Goal: Check status: Check status

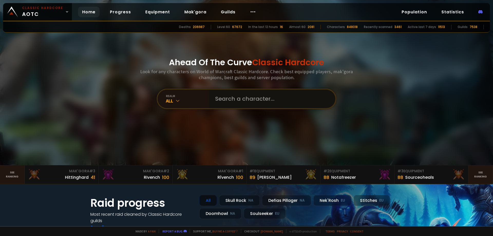
click at [238, 103] on input "text" at bounding box center [270, 99] width 117 height 18
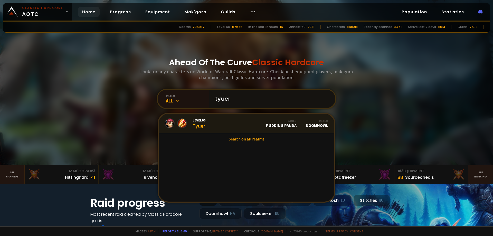
type input "tyuer"
click at [227, 121] on link "Level 60 Tyuer Guild Pudding Panda Realm Doomhowl" at bounding box center [246, 123] width 175 height 19
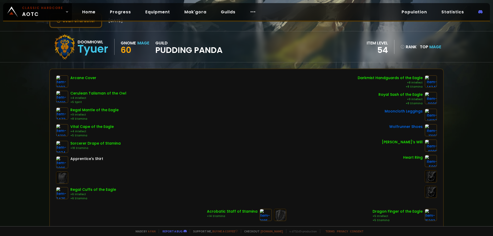
scroll to position [63, 0]
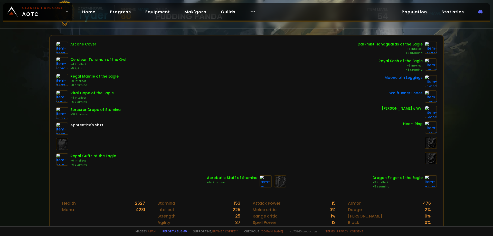
drag, startPoint x: 193, startPoint y: 97, endPoint x: 192, endPoint y: 126, distance: 29.3
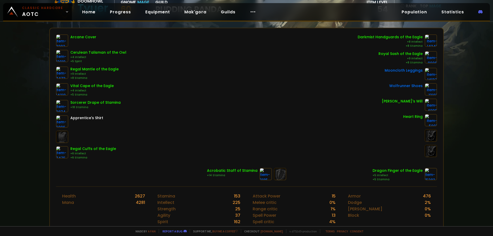
scroll to position [0, 0]
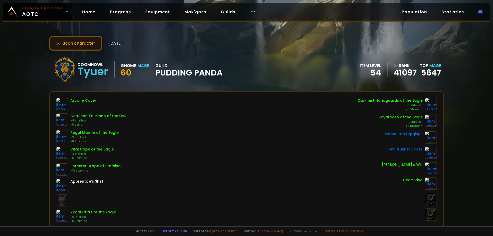
click at [91, 46] on button "Scan character" at bounding box center [75, 43] width 53 height 15
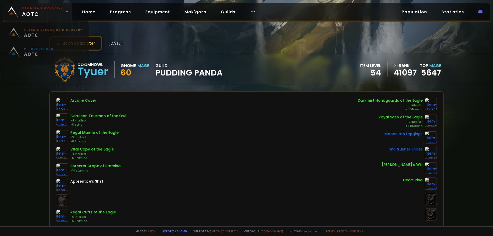
click at [41, 13] on span "Classic Hardcore AOTC" at bounding box center [42, 12] width 41 height 12
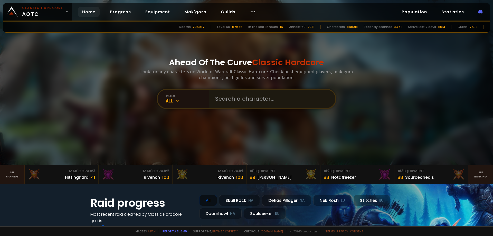
drag, startPoint x: 249, startPoint y: 110, endPoint x: 251, endPoint y: 102, distance: 7.8
click at [250, 110] on div "Ahead Of The Curve Classic Hardcore Look for any characters on World of Warcraf…" at bounding box center [246, 82] width 309 height 165
click at [251, 102] on input "text" at bounding box center [270, 99] width 117 height 18
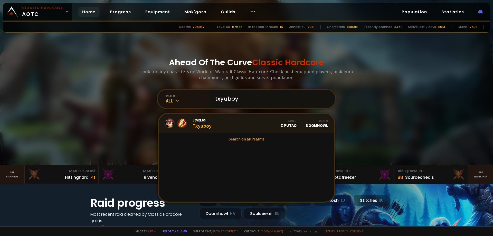
type input "txyuboy"
click at [227, 123] on link "Level 60 Txyuboy Guild Z Putao Realm Doomhowl" at bounding box center [246, 123] width 175 height 19
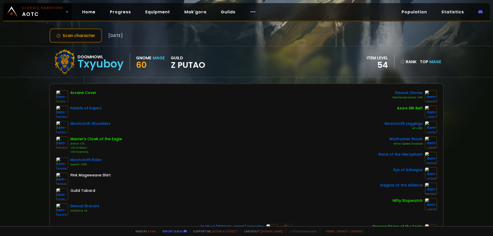
drag, startPoint x: 192, startPoint y: 96, endPoint x: 192, endPoint y: 111, distance: 14.4
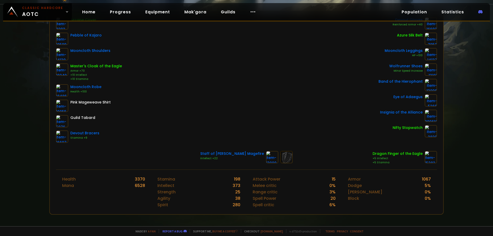
scroll to position [42, 0]
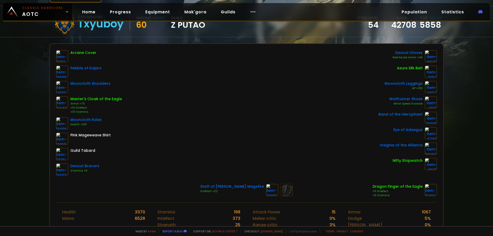
drag, startPoint x: 177, startPoint y: 101, endPoint x: 180, endPoint y: 74, distance: 27.2
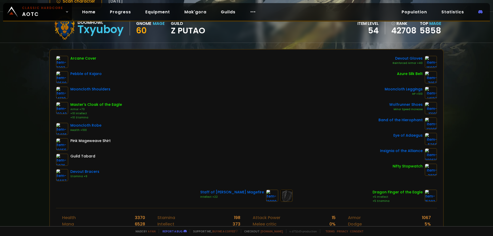
scroll to position [0, 0]
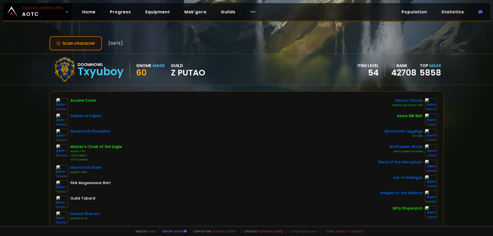
click at [90, 42] on button "Scan character" at bounding box center [75, 43] width 53 height 15
